Goal: Obtain resource: Obtain resource

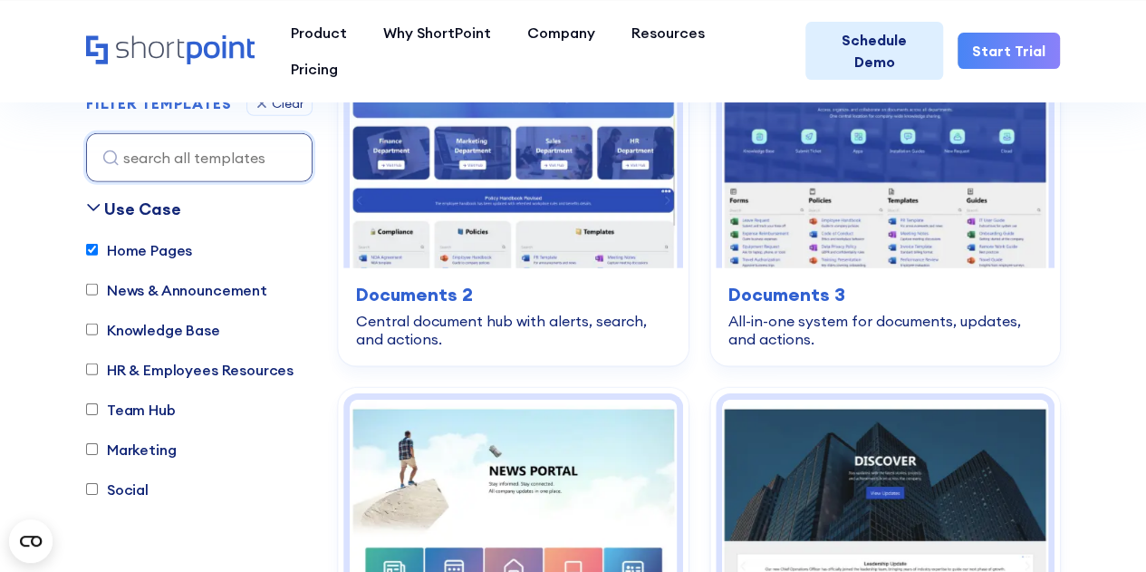
scroll to position [2889, 0]
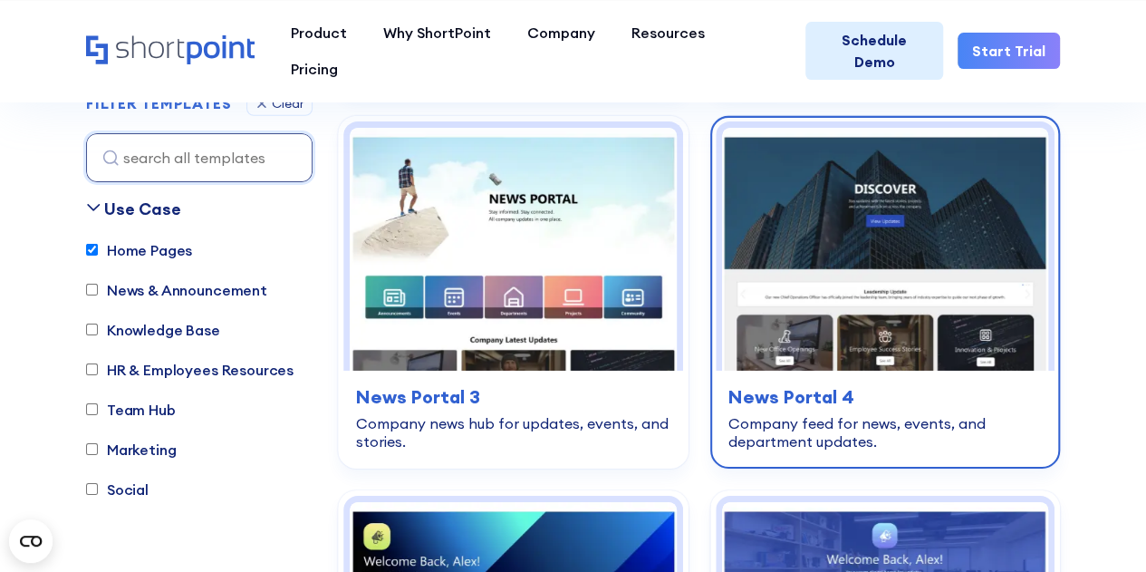
click at [837, 303] on img at bounding box center [885, 249] width 327 height 243
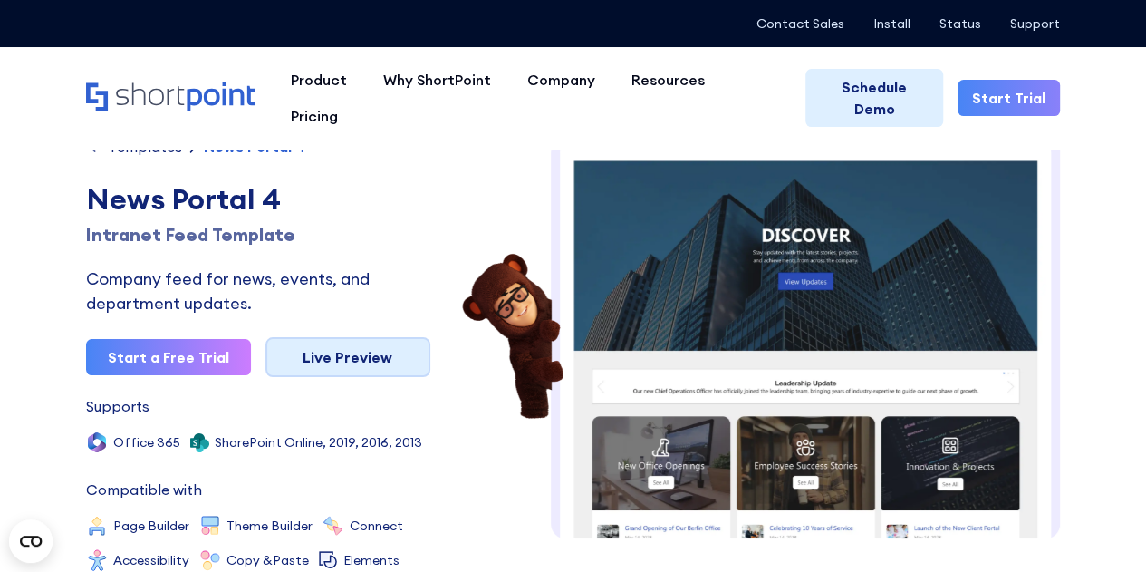
click at [323, 351] on link "Live Preview" at bounding box center [347, 357] width 165 height 40
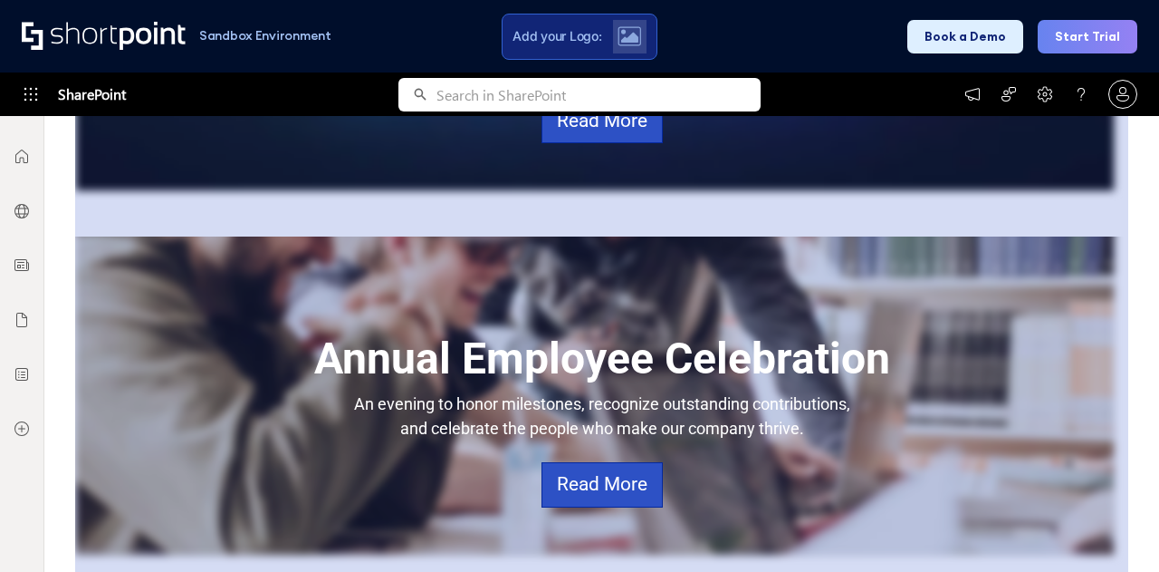
scroll to position [1268, 0]
